Goal: Find specific page/section: Find specific page/section

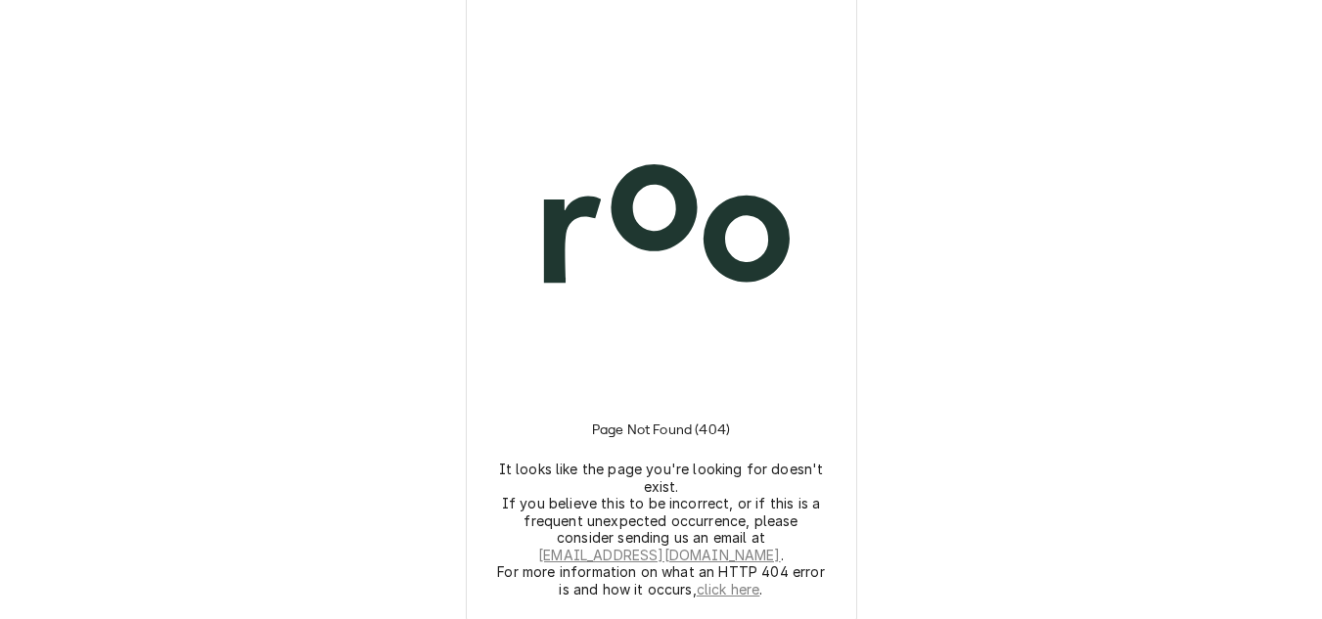
scroll to position [13, 0]
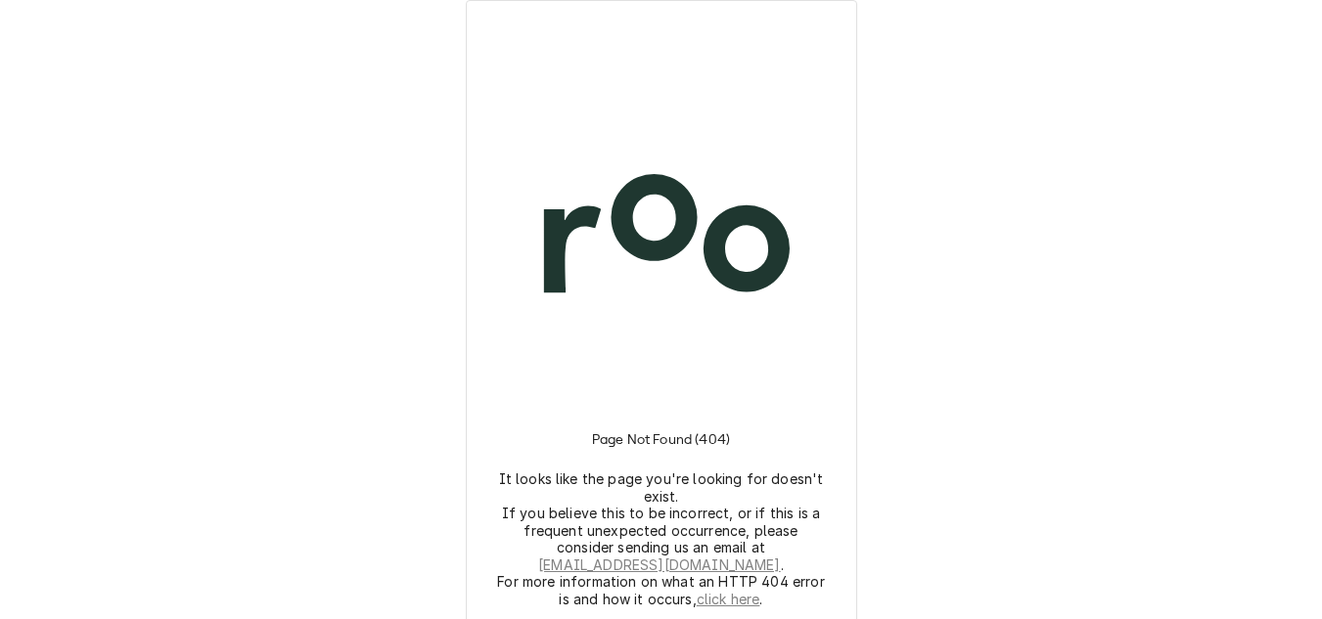
scroll to position [13, 0]
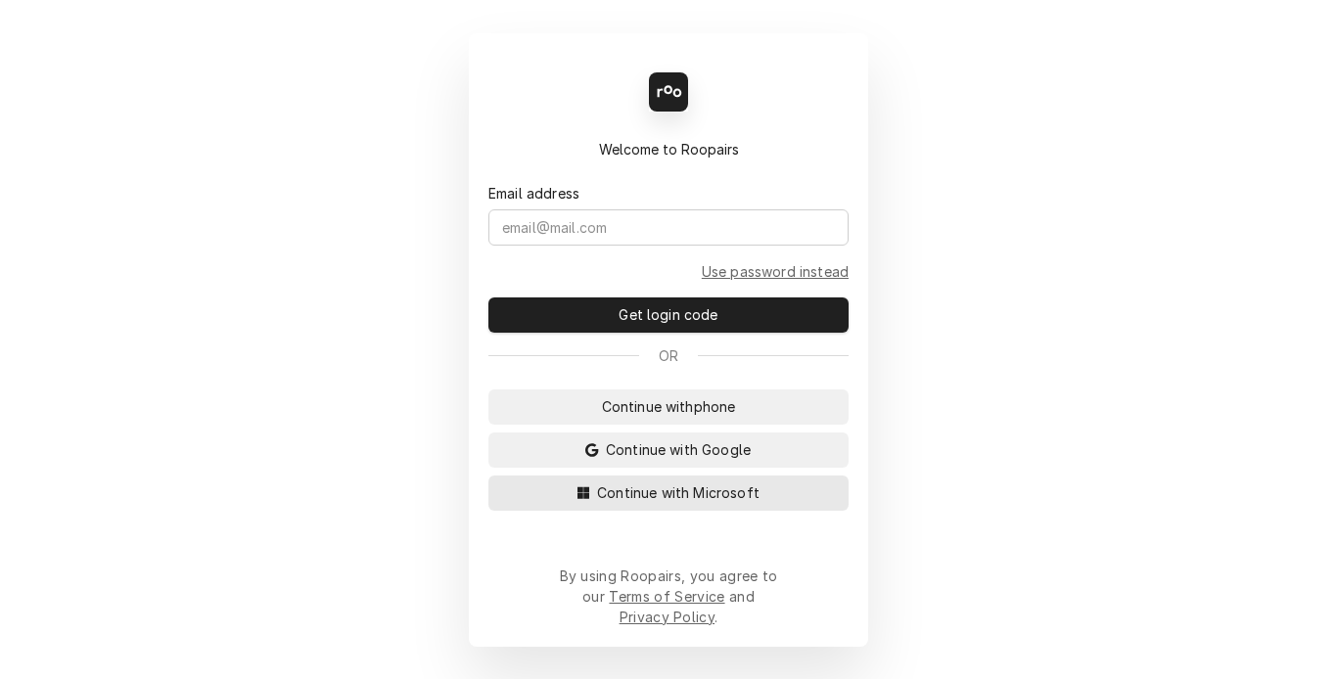
click at [655, 503] on span "Continue with Microsoft" at bounding box center [678, 492] width 170 height 21
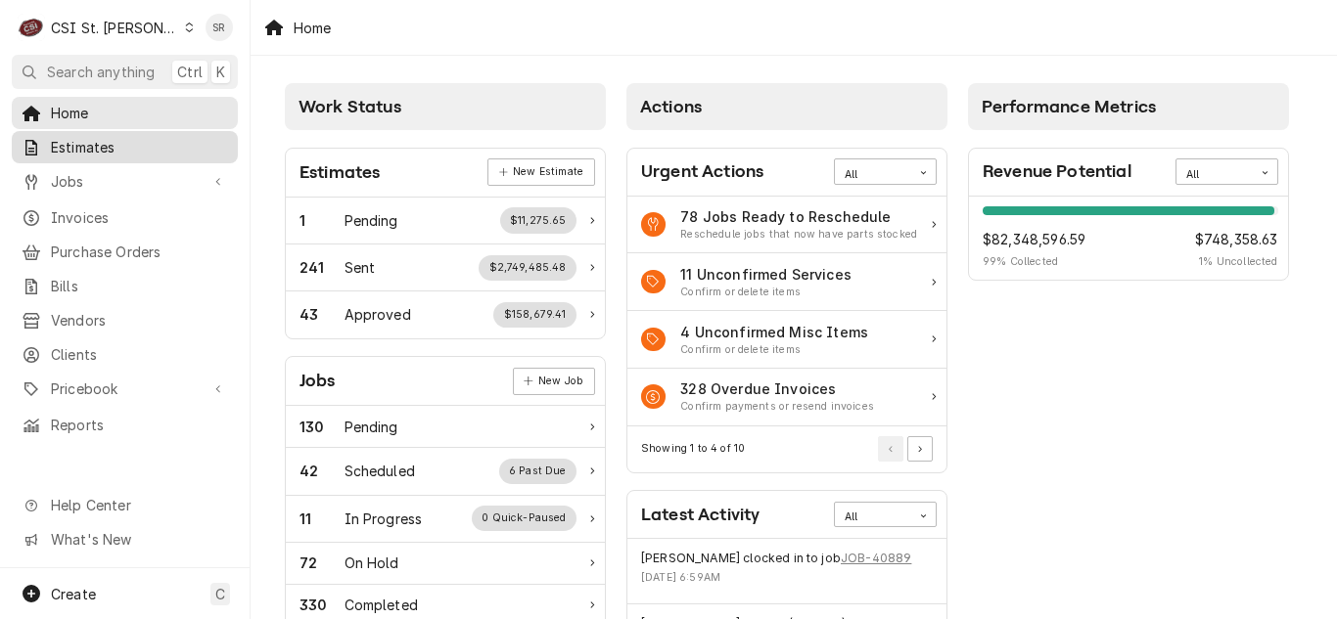
click at [80, 152] on span "Estimates" at bounding box center [139, 147] width 177 height 21
